Goal: Information Seeking & Learning: Learn about a topic

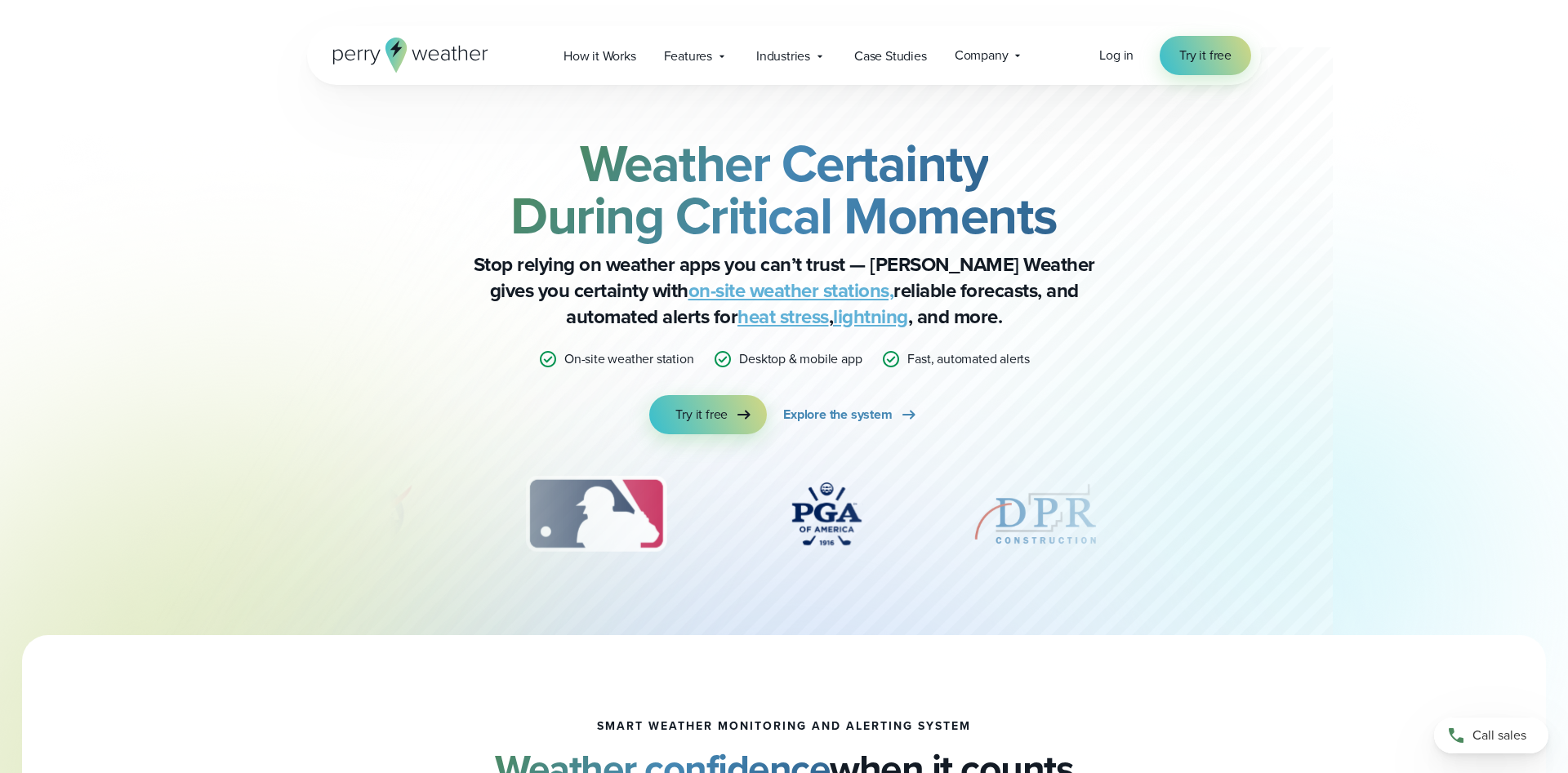
click at [692, 294] on link "on-site weather stations," at bounding box center [791, 291] width 206 height 29
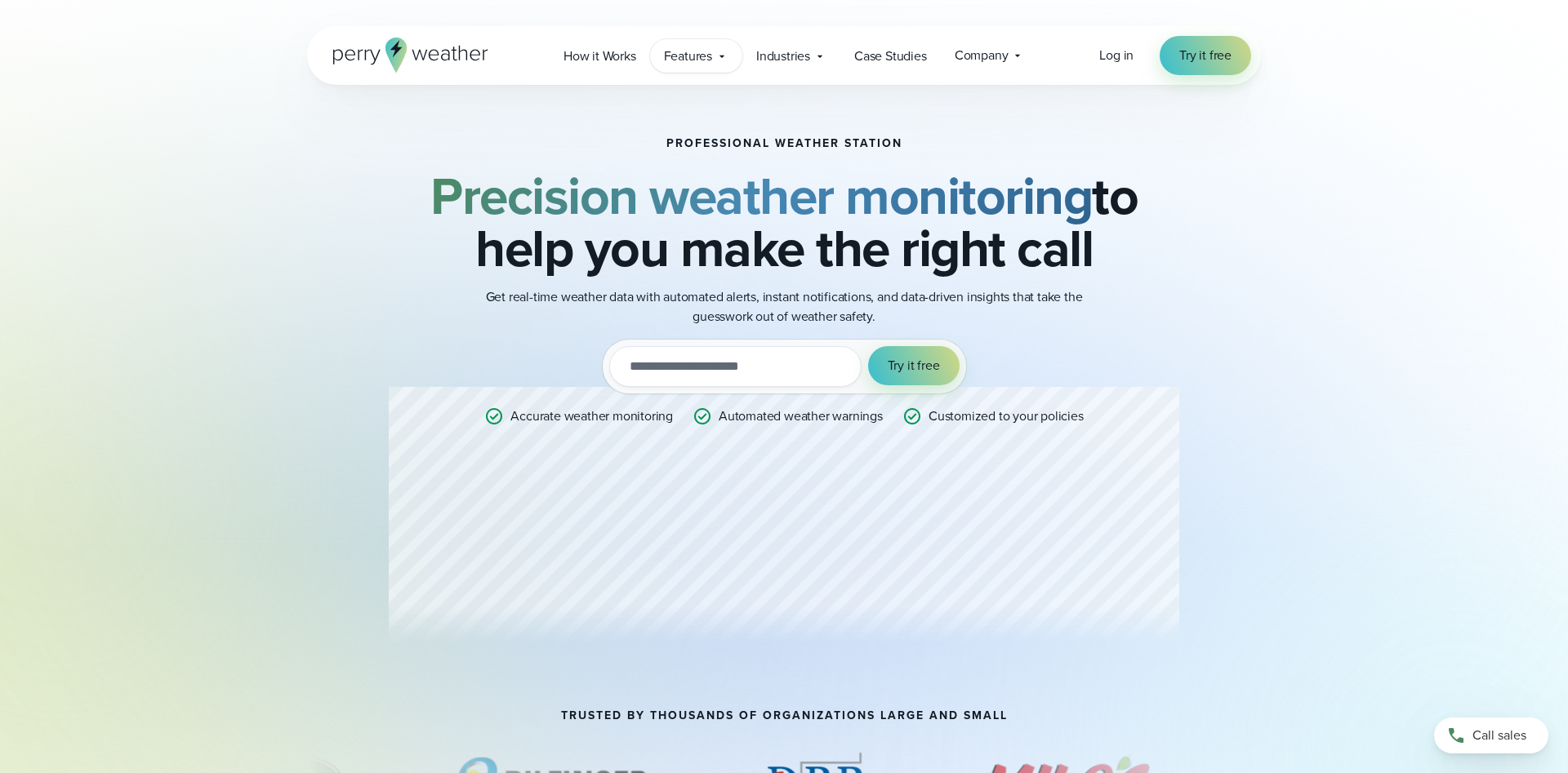
click at [712, 60] on span "Features" at bounding box center [688, 56] width 48 height 20
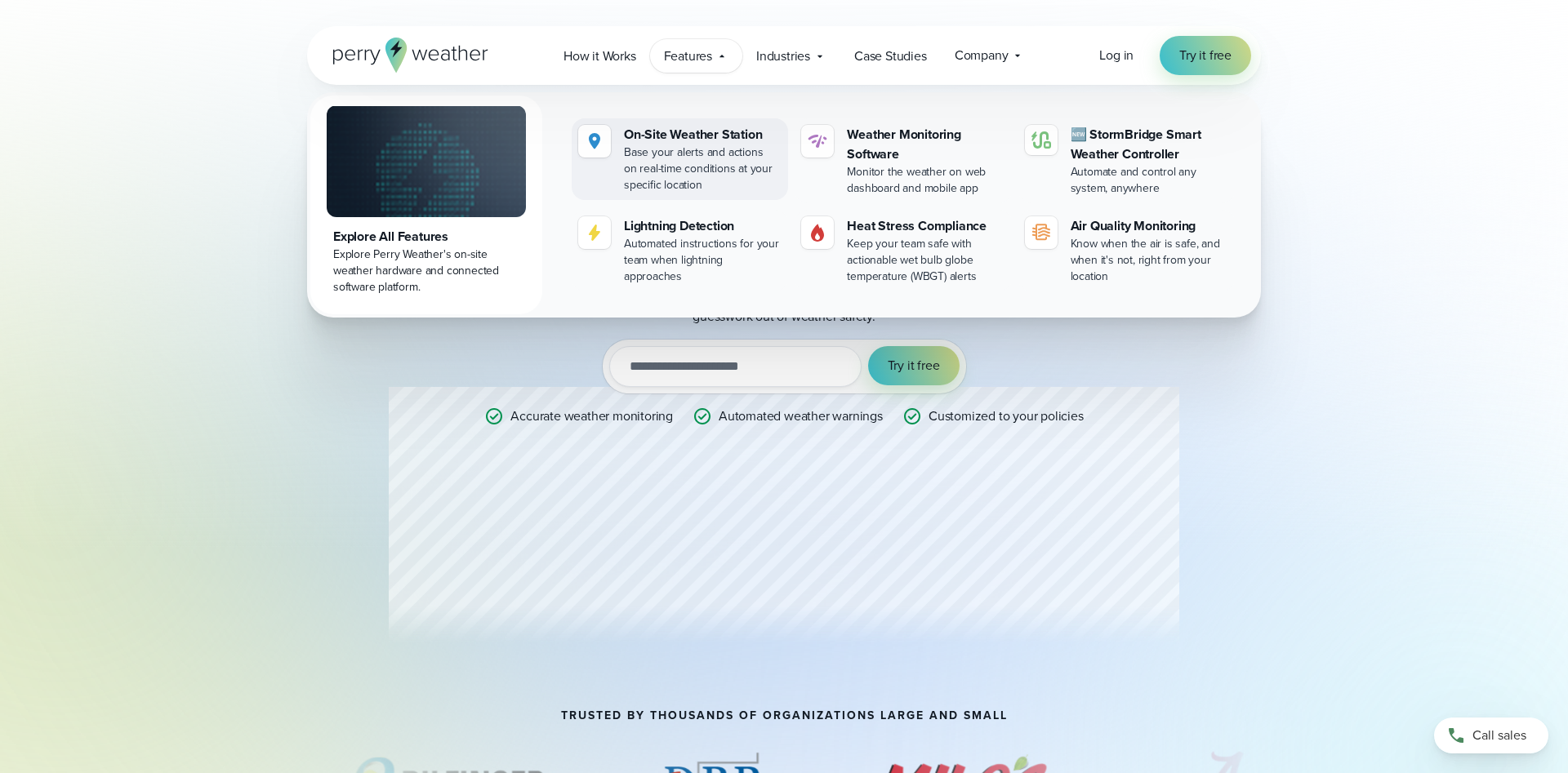
click at [721, 137] on div "On-Site Weather Station" at bounding box center [703, 135] width 158 height 20
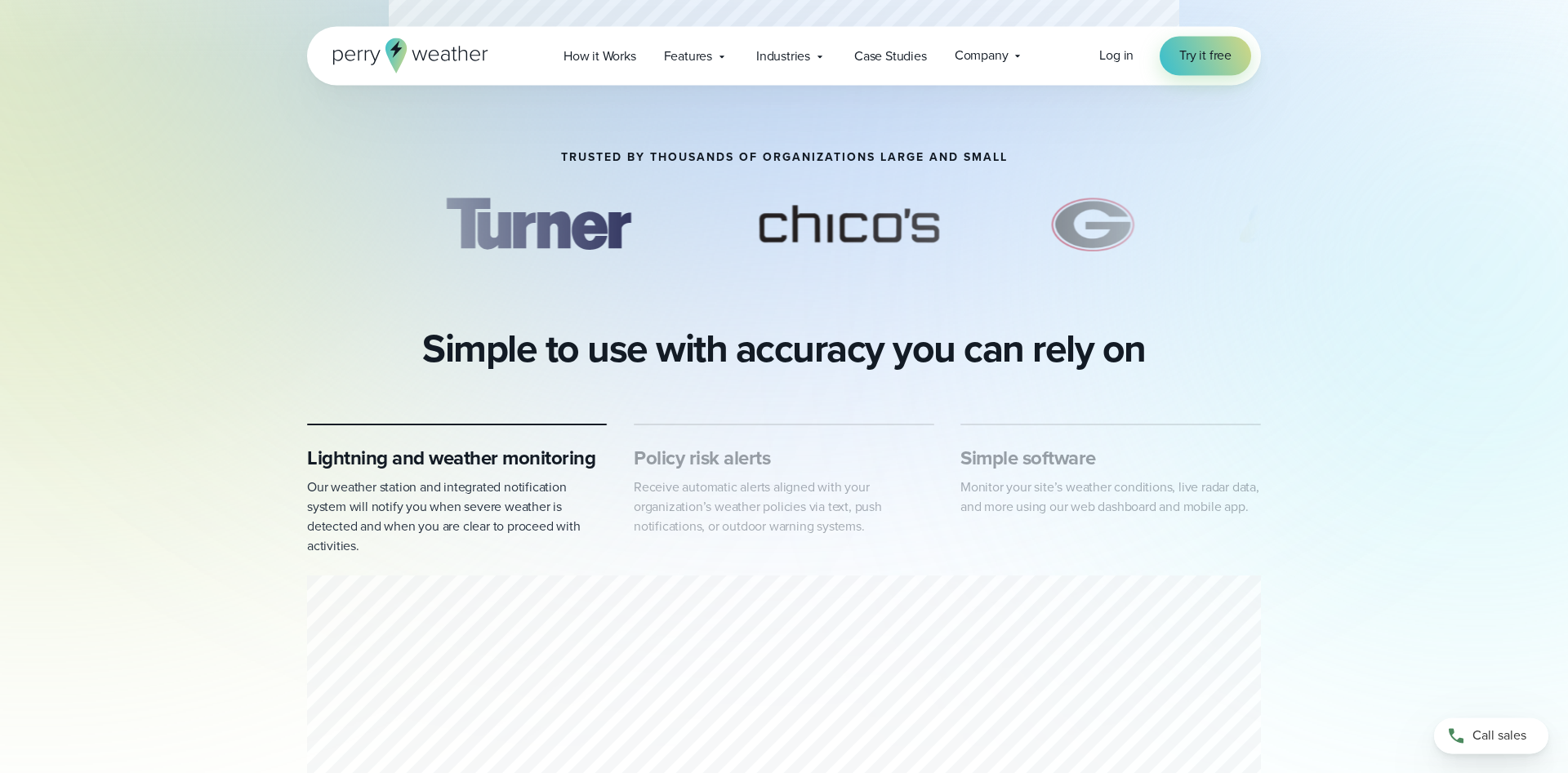
scroll to position [583, 0]
